Goal: Navigation & Orientation: Find specific page/section

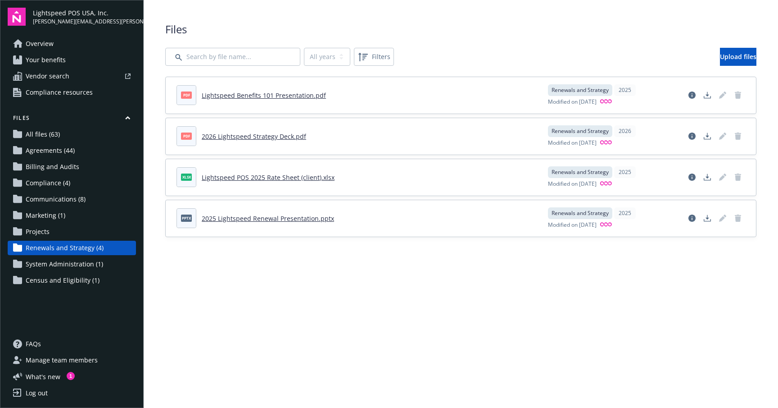
click at [57, 247] on span "Renewals and Strategy (4)" at bounding box center [65, 247] width 78 height 14
click at [628, 51] on div "All years 2026 2025 Filters Upload files" at bounding box center [460, 57] width 591 height 18
click at [711, 26] on span "Files" at bounding box center [460, 29] width 591 height 15
click at [74, 249] on span "Renewals and Strategy (4)" at bounding box center [65, 247] width 78 height 14
click at [41, 379] on span "What ' s new" at bounding box center [43, 375] width 35 height 9
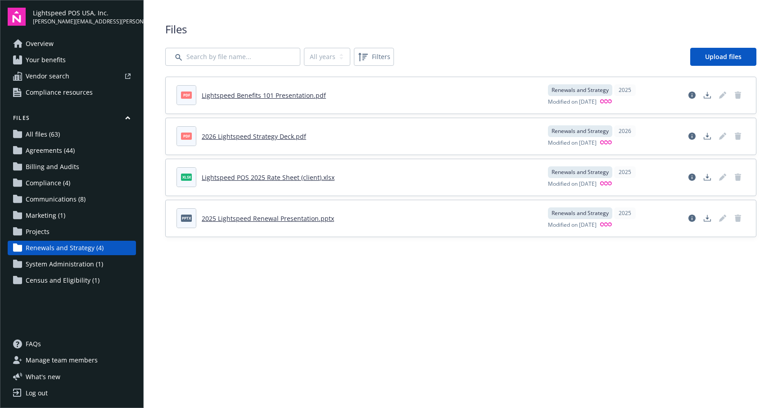
click at [523, 325] on main "Upload progress Files All years 2026 2025 Filters Upload files pdf Lightspeed B…" at bounding box center [461, 204] width 634 height 408
click at [349, 324] on main "Upload progress Files All years 2026 2025 Filters Upload files pdf Lightspeed B…" at bounding box center [461, 204] width 634 height 408
